Goal: Browse casually

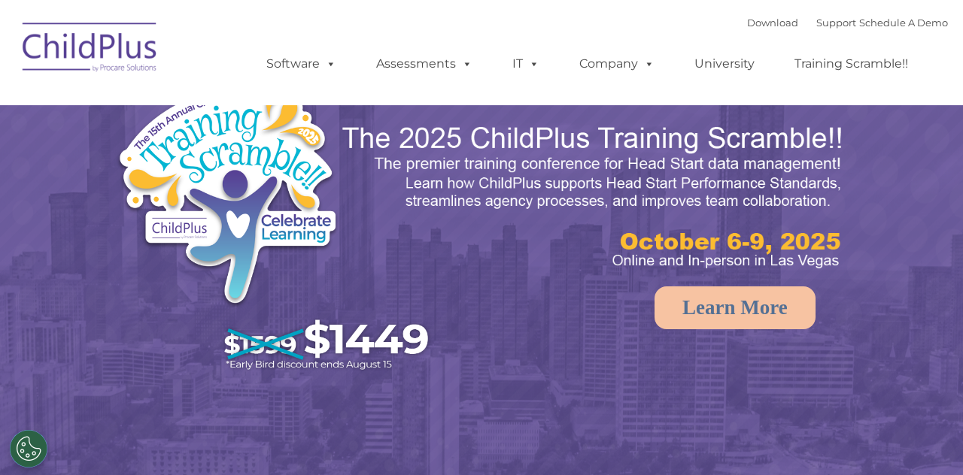
select select "MEDIUM"
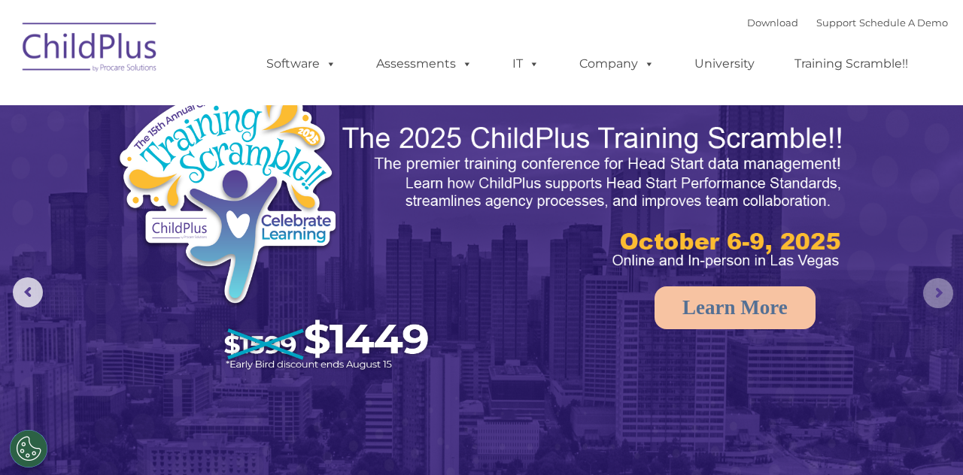
click at [938, 302] on rs-arrow at bounding box center [938, 293] width 30 height 30
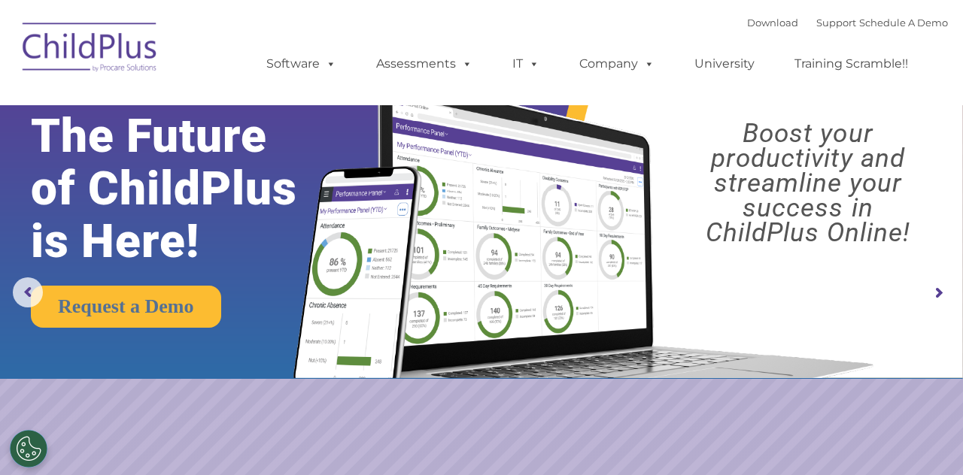
click at [945, 286] on rs-arrow at bounding box center [938, 293] width 30 height 30
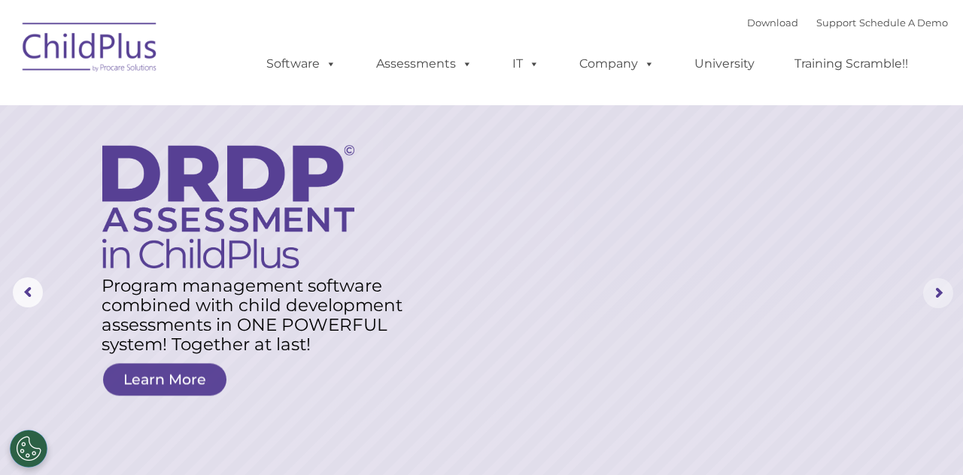
click at [941, 305] on rs-arrow at bounding box center [938, 293] width 30 height 30
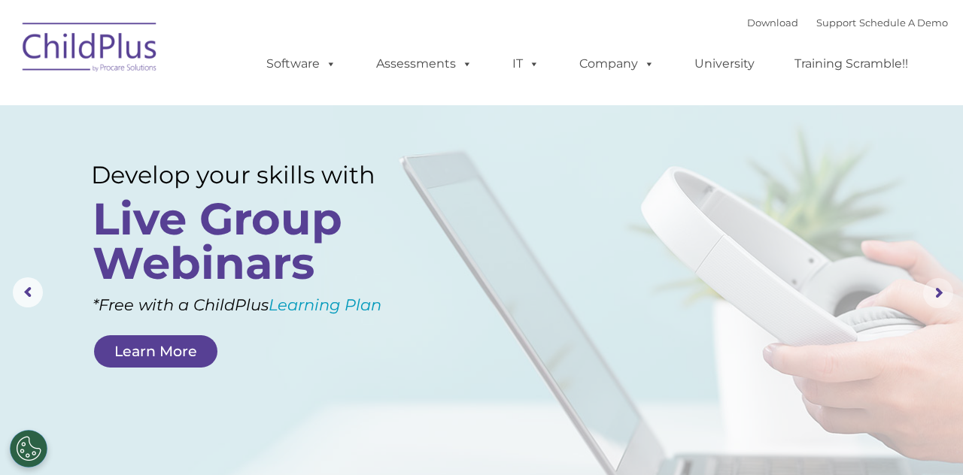
click at [945, 292] on rs-arrow at bounding box center [938, 293] width 30 height 30
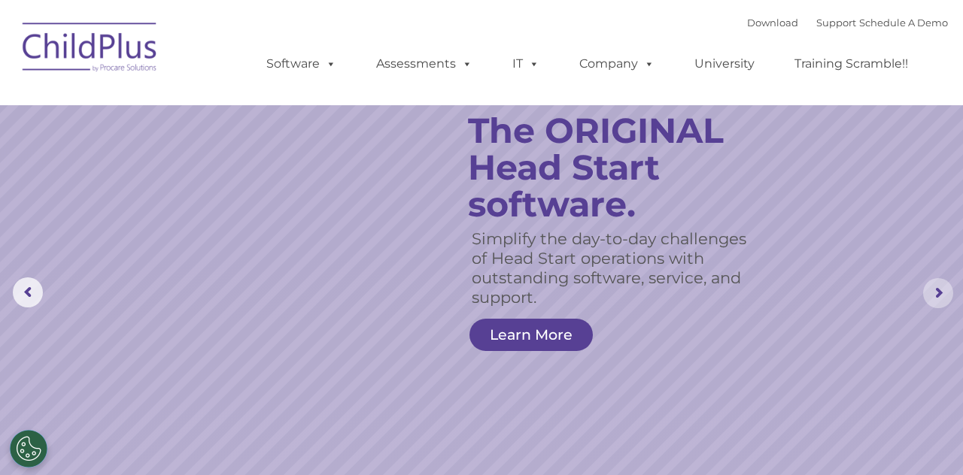
click at [943, 288] on rs-arrow at bounding box center [938, 293] width 30 height 30
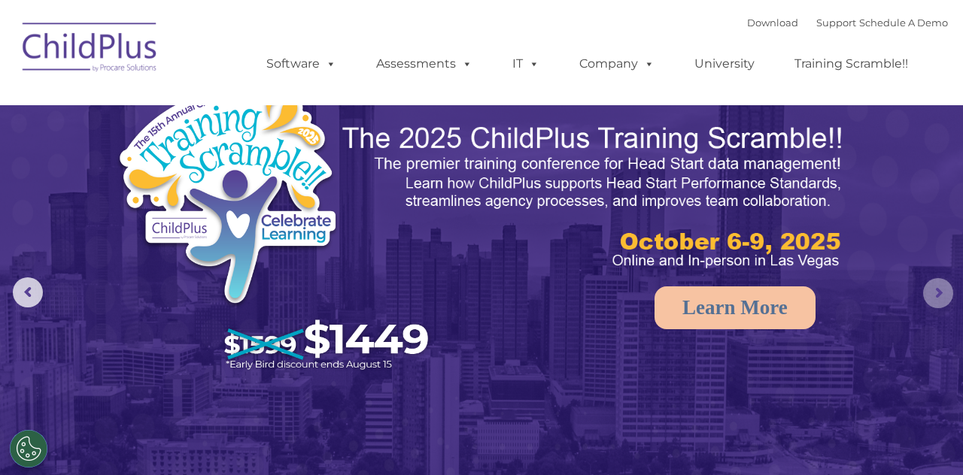
click at [940, 293] on rs-arrow at bounding box center [938, 293] width 30 height 30
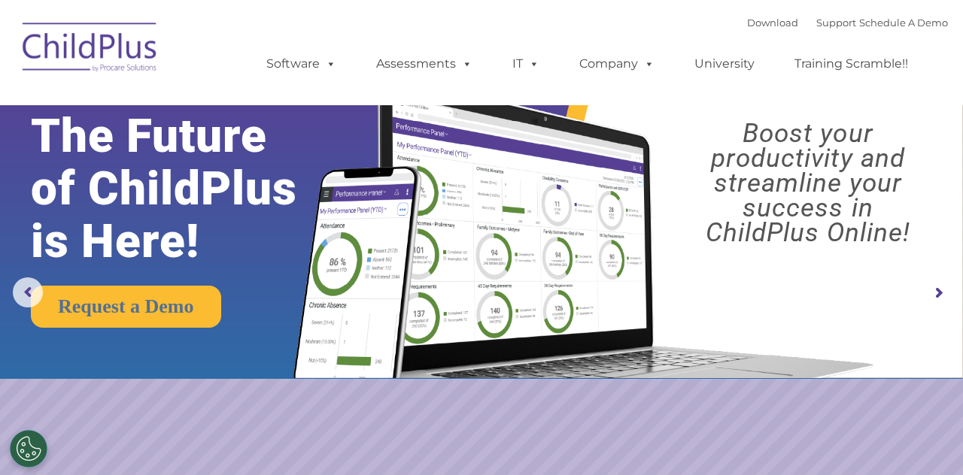
click at [953, 292] on rs-arrow at bounding box center [938, 293] width 30 height 30
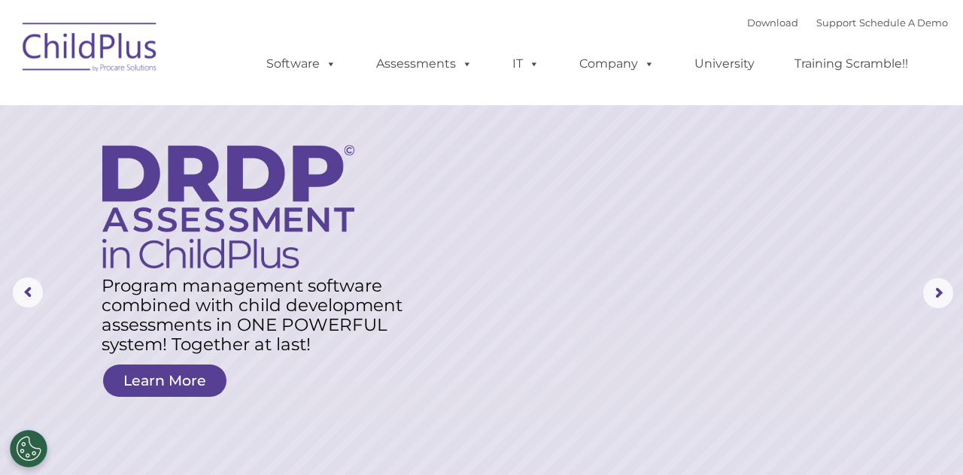
click at [39, 304] on rs-arrow at bounding box center [28, 293] width 30 height 30
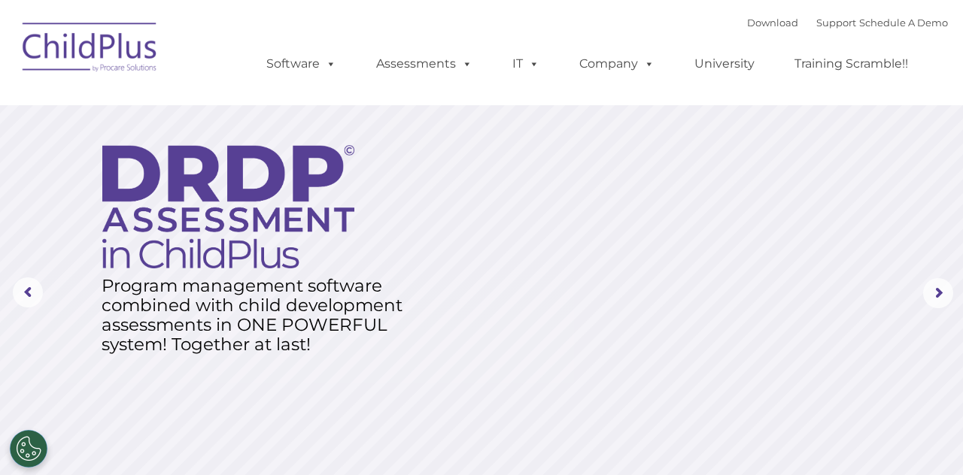
click at [41, 297] on rs-arrow at bounding box center [28, 293] width 30 height 30
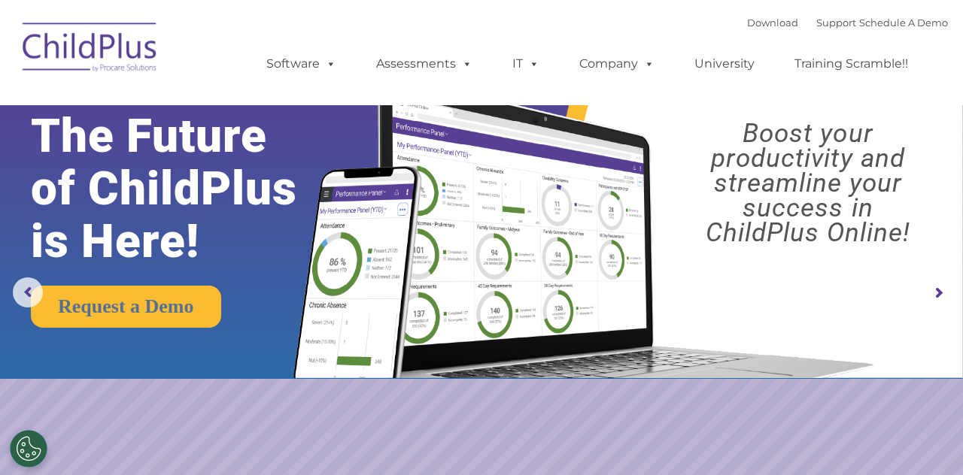
click at [30, 296] on rs-arrow at bounding box center [28, 293] width 30 height 30
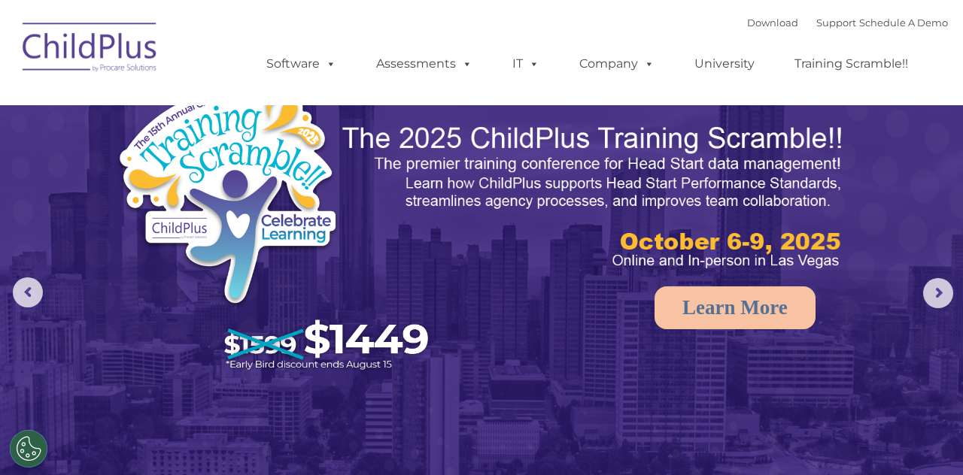
click at [944, 2] on nav "Download Support | Schedule A Demo  MENU MENU Software ChildPlus: The original…" at bounding box center [481, 52] width 963 height 105
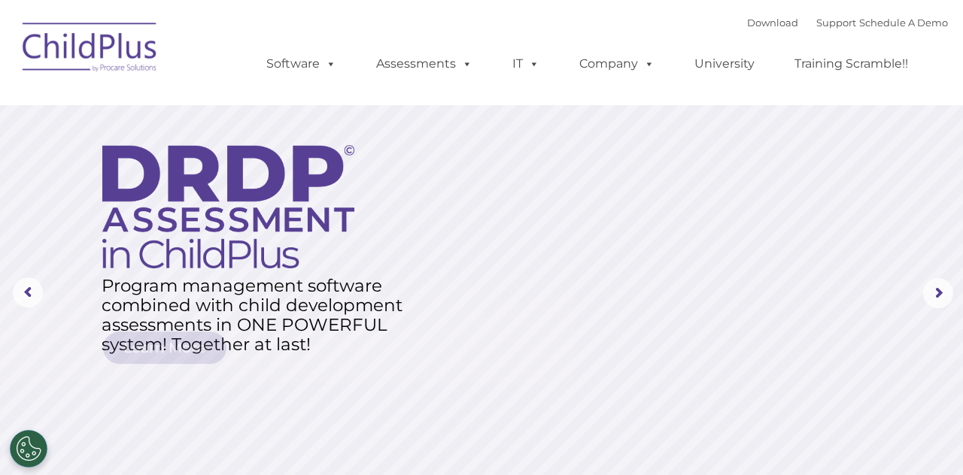
click at [557, 405] on rs-layer at bounding box center [481, 293] width 963 height 587
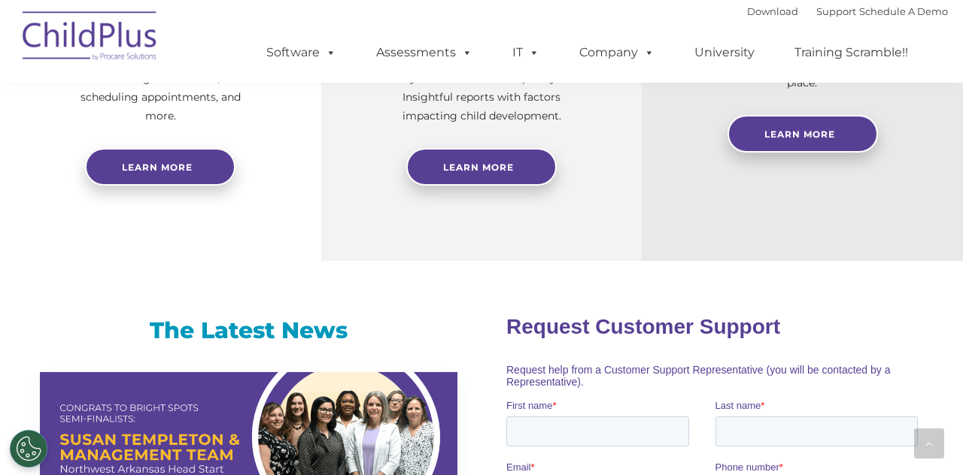
scroll to position [770, 0]
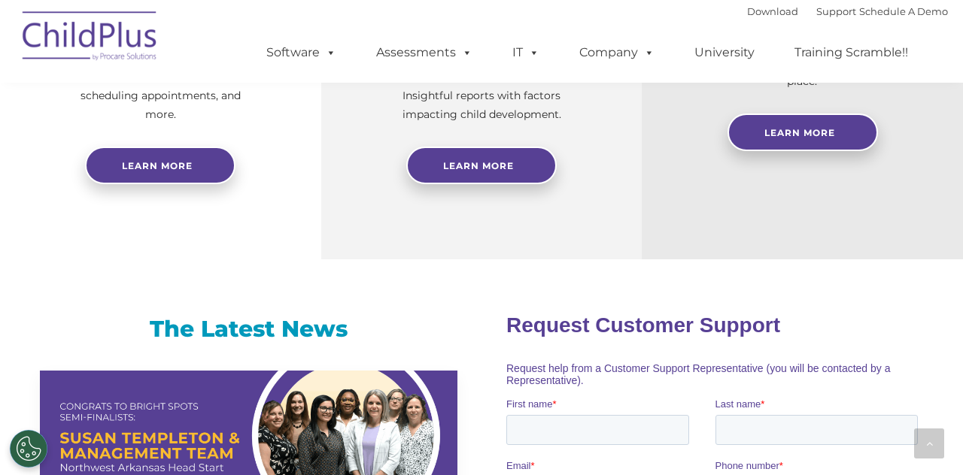
click at [923, 459] on div at bounding box center [929, 444] width 30 height 30
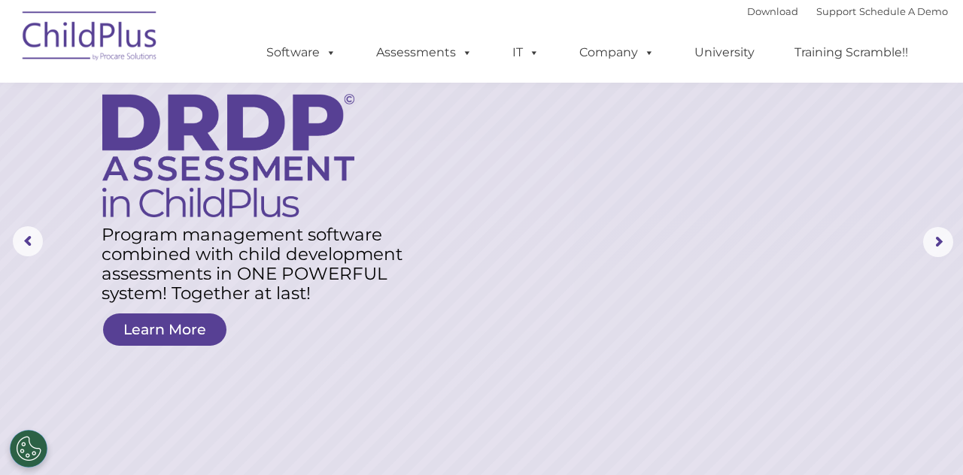
scroll to position [0, 0]
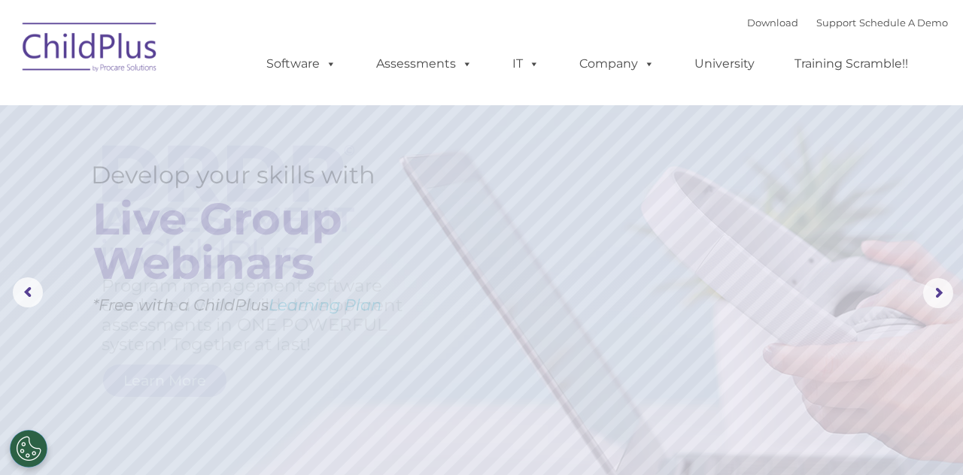
click at [614, 330] on rs-layer at bounding box center [481, 293] width 963 height 587
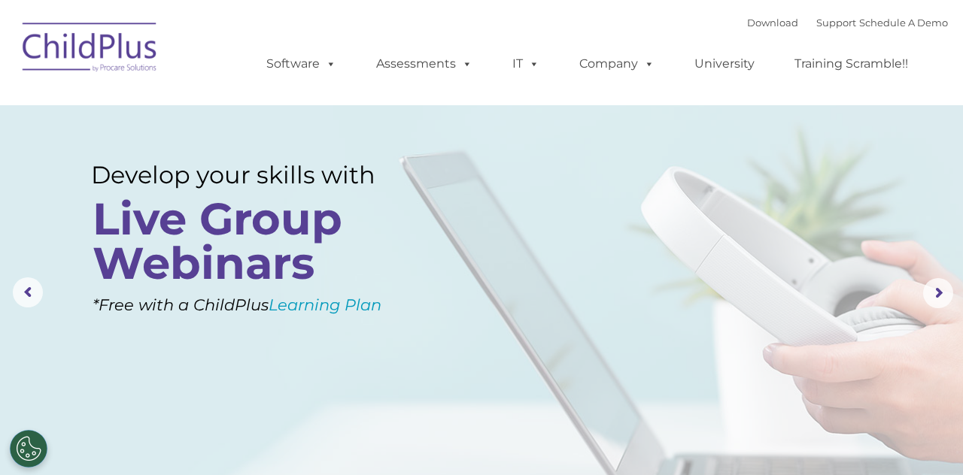
click at [576, 410] on rs-layer at bounding box center [481, 293] width 963 height 587
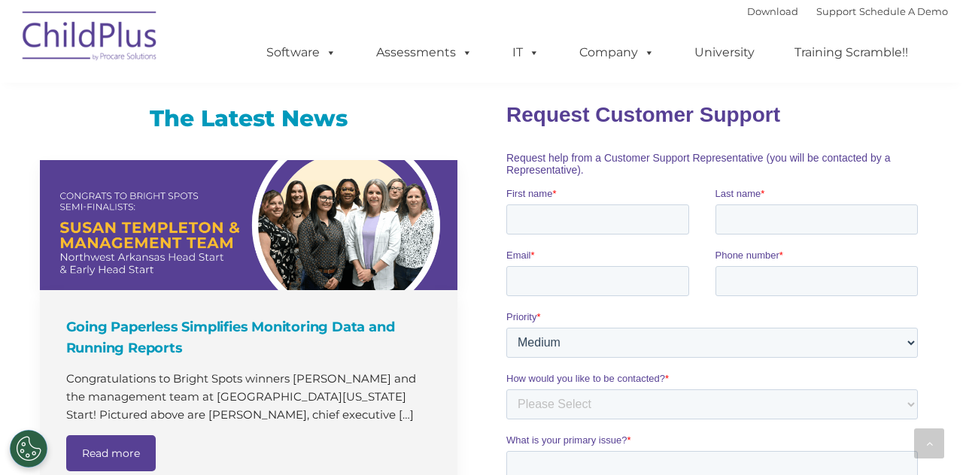
scroll to position [969, 0]
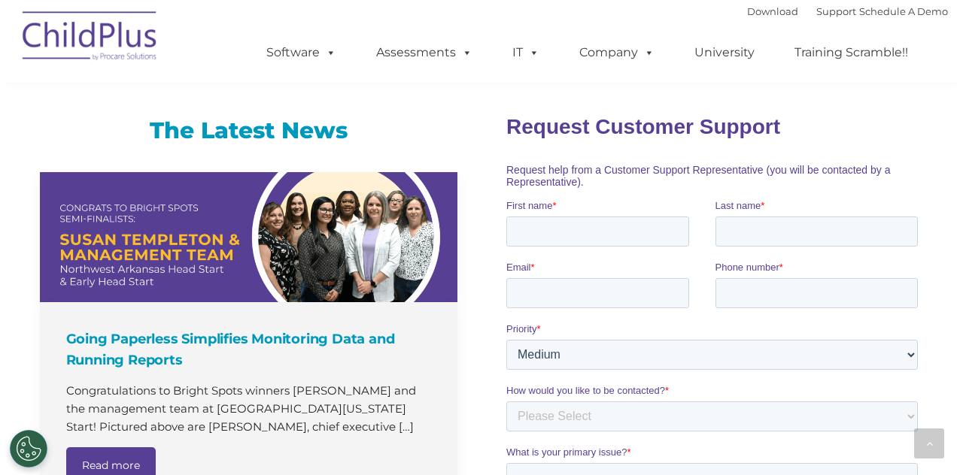
click at [932, 449] on div at bounding box center [929, 444] width 30 height 30
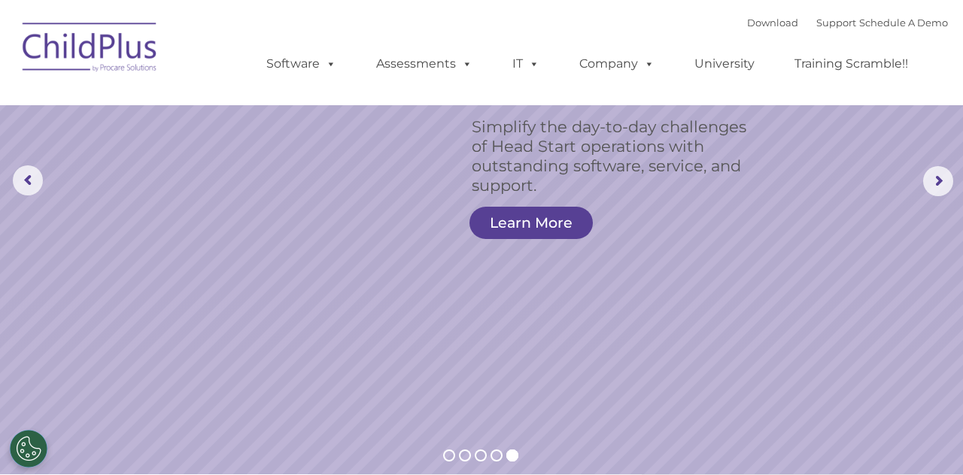
scroll to position [0, 0]
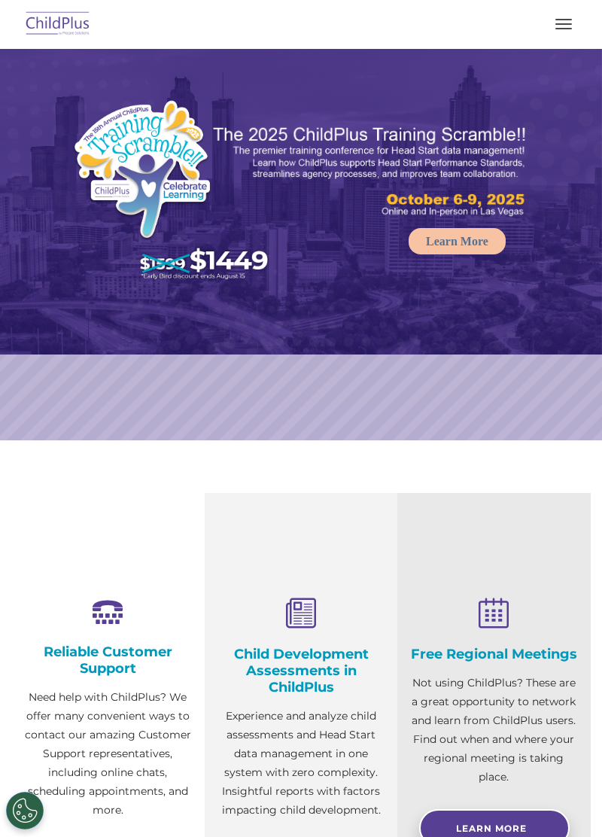
select select "MEDIUM"
click at [560, 18] on button "button" at bounding box center [564, 24] width 32 height 24
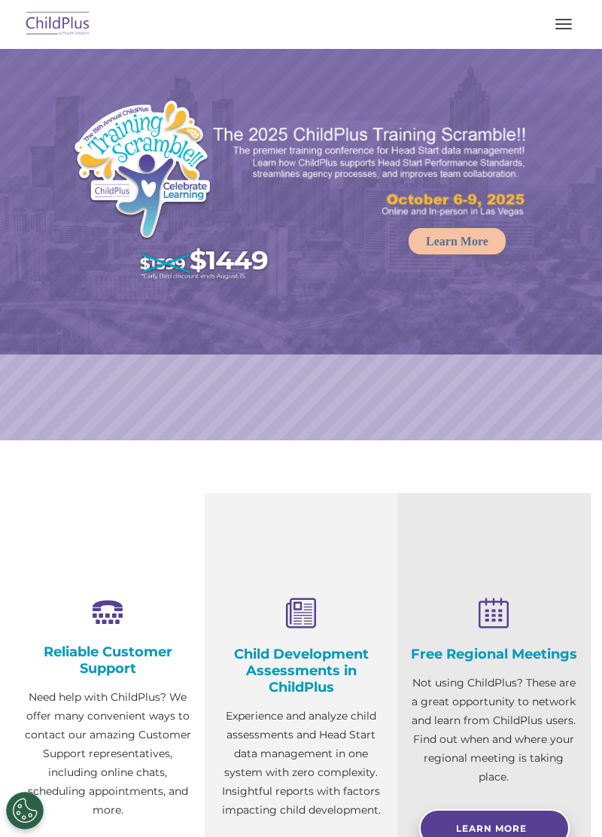
select select "MEDIUM"
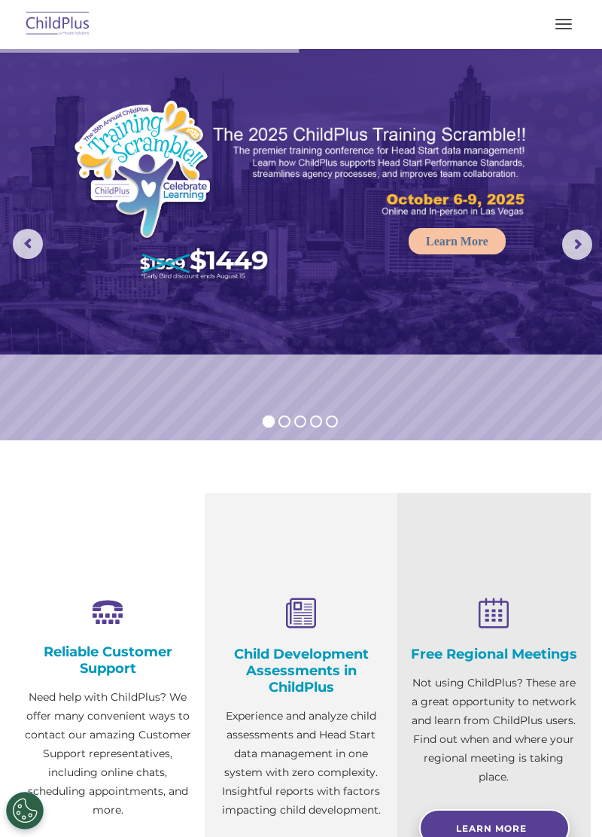
click at [564, 23] on span "button" at bounding box center [563, 24] width 17 height 2
